Goal: Find specific page/section: Find specific page/section

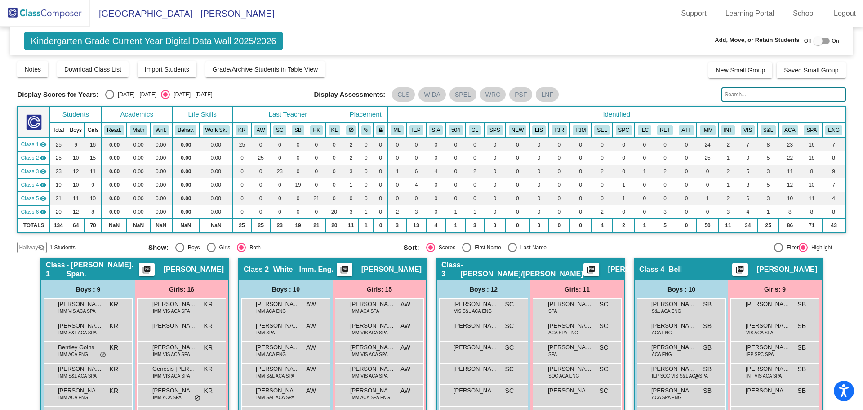
drag, startPoint x: 40, startPoint y: 9, endPoint x: 53, endPoint y: 13, distance: 13.5
click at [40, 9] on img at bounding box center [45, 13] width 90 height 27
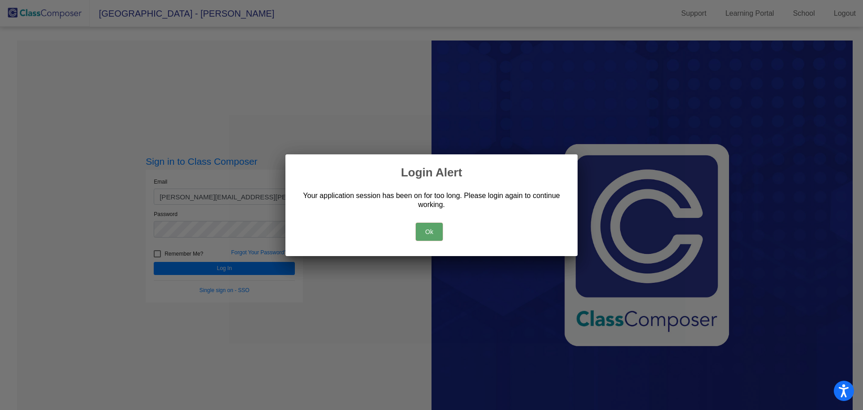
drag, startPoint x: 431, startPoint y: 233, endPoint x: 333, endPoint y: 255, distance: 100.0
click at [431, 233] on button "Ok" at bounding box center [429, 232] width 27 height 18
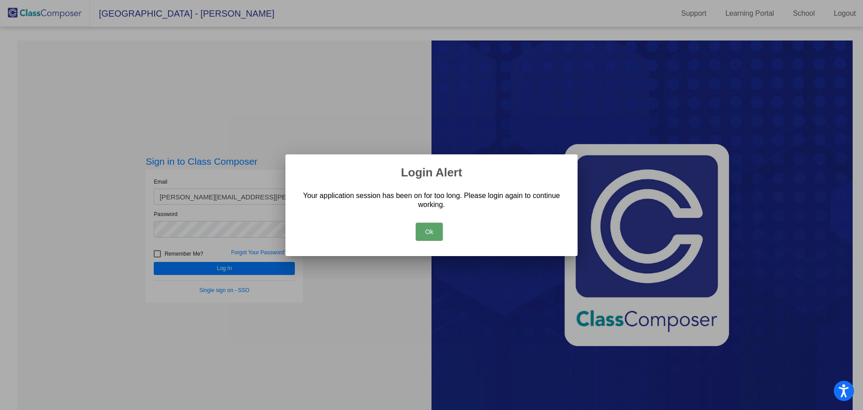
drag, startPoint x: 424, startPoint y: 228, endPoint x: 332, endPoint y: 261, distance: 97.6
click at [424, 228] on button "Ok" at bounding box center [429, 232] width 27 height 18
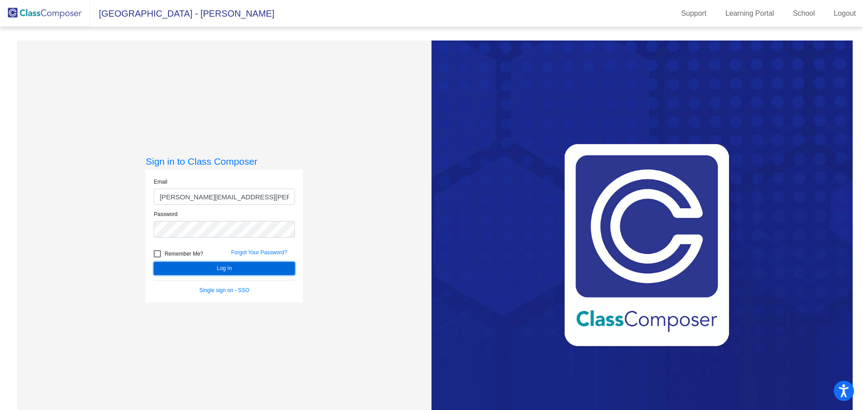
click at [270, 267] on button "Log In" at bounding box center [224, 268] width 141 height 13
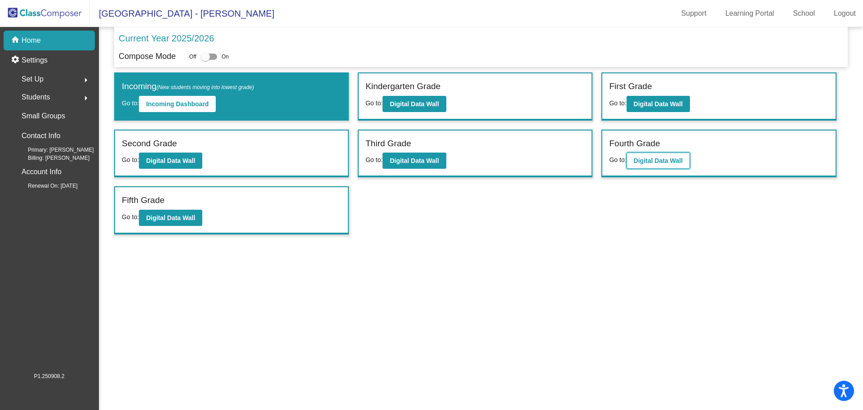
click at [664, 164] on b "Digital Data Wall" at bounding box center [658, 160] width 49 height 7
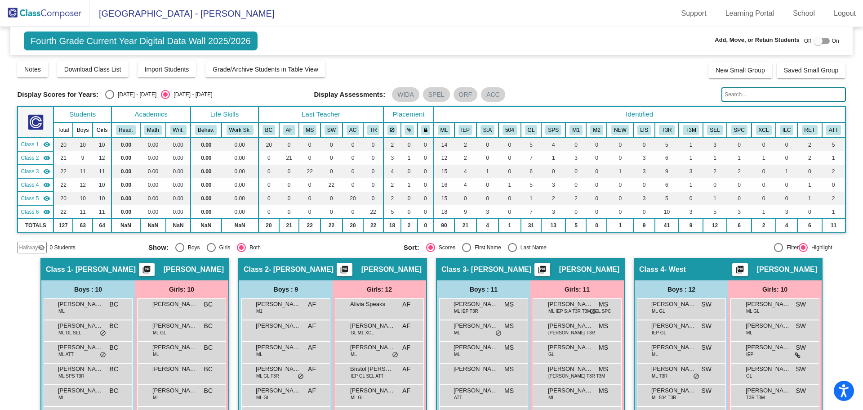
click at [71, 13] on img at bounding box center [45, 13] width 90 height 27
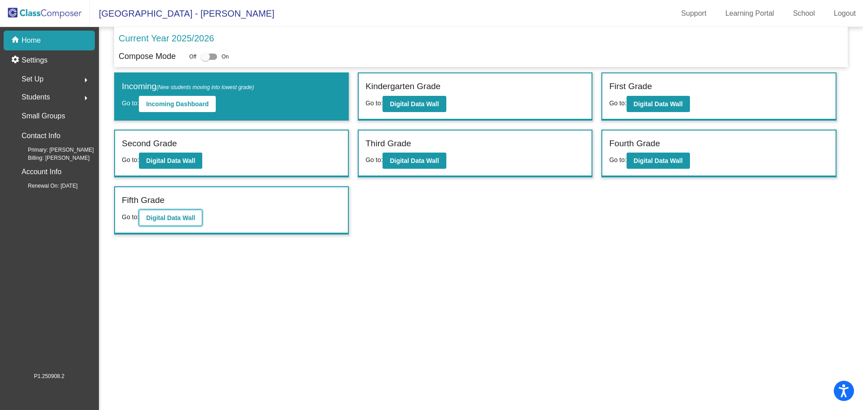
click at [188, 219] on b "Digital Data Wall" at bounding box center [170, 217] width 49 height 7
